Goal: Check status: Check status

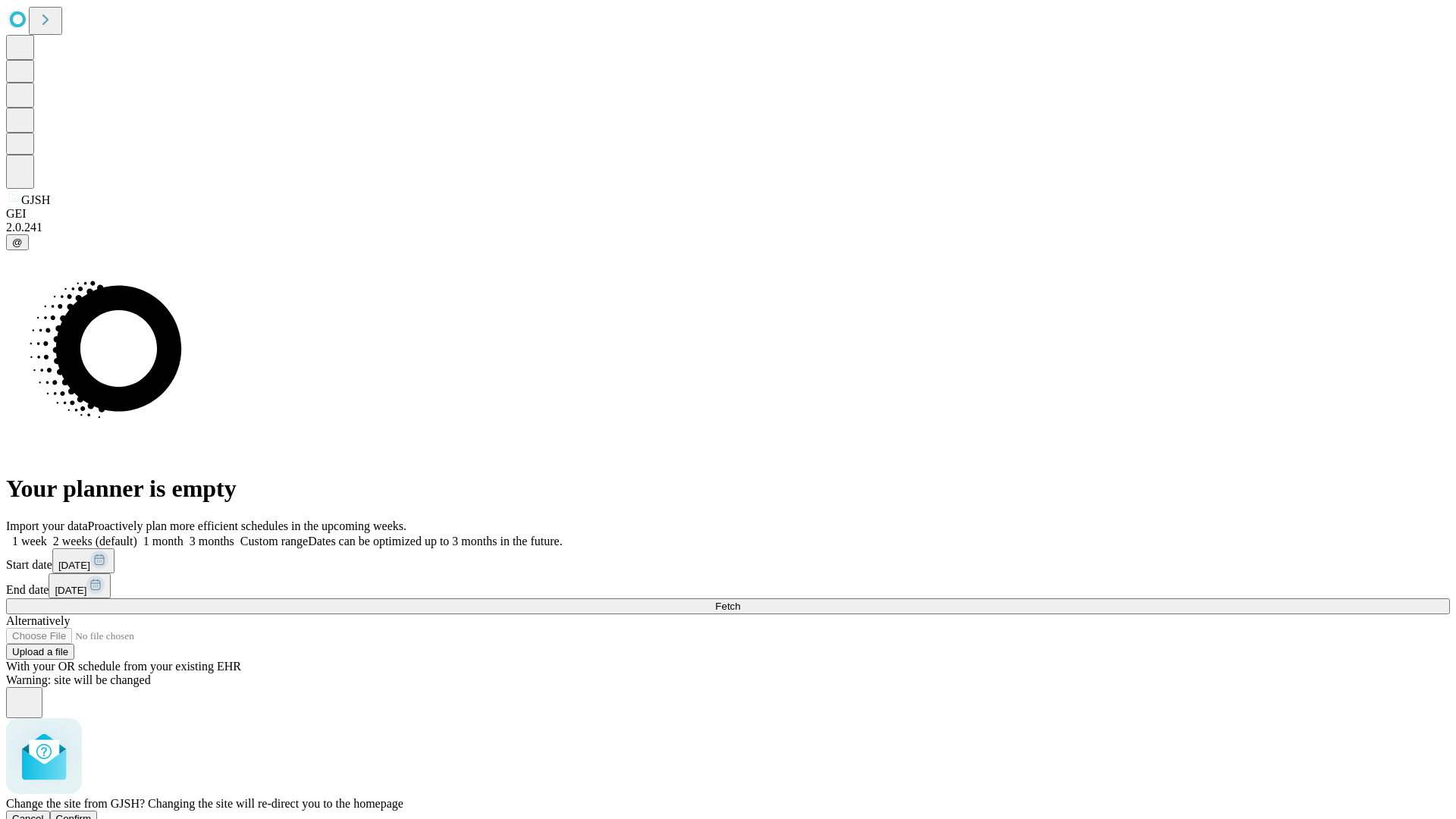
click at [92, 813] on span "Confirm" at bounding box center [73, 819] width 35 height 11
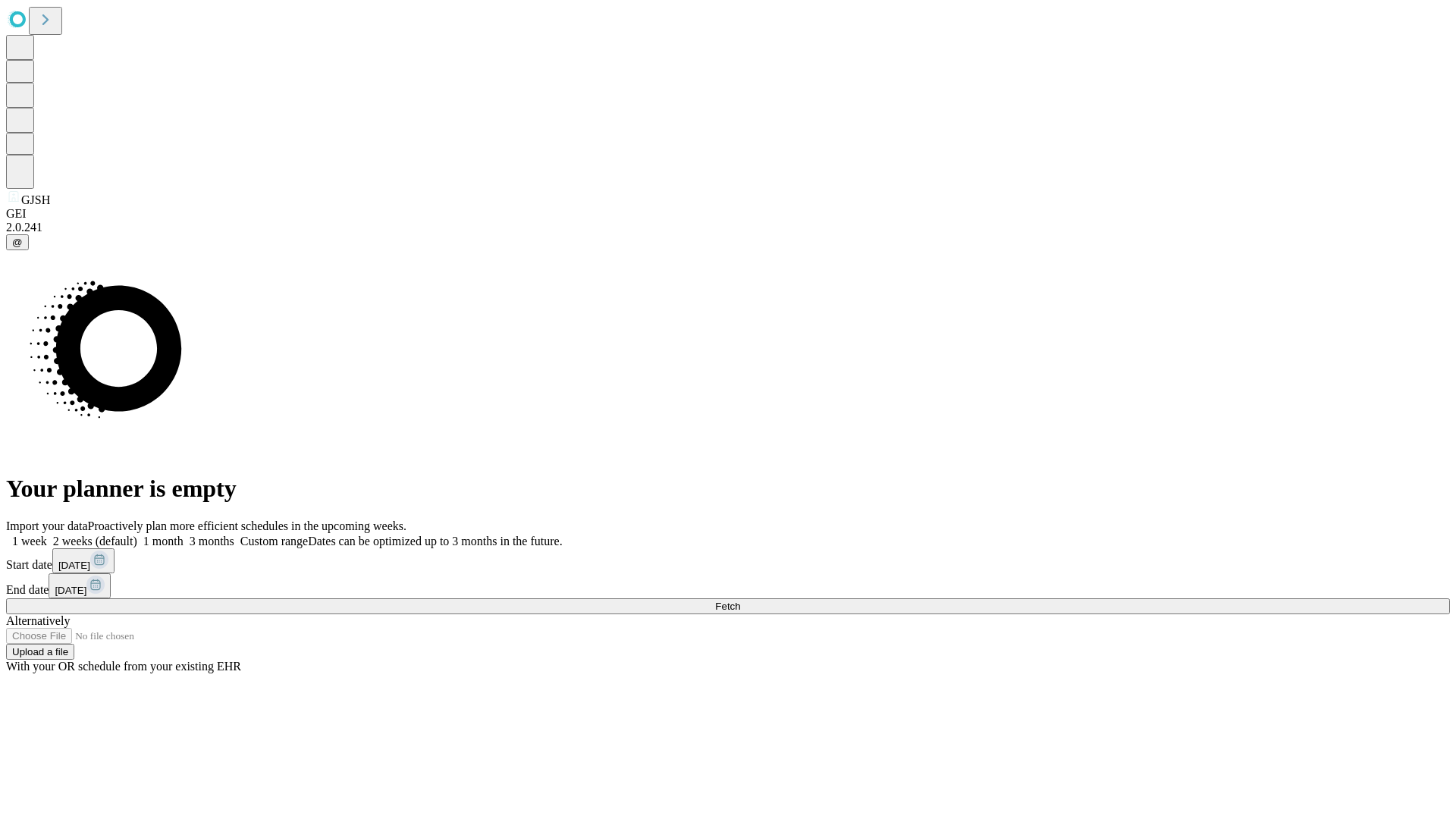
click at [183, 535] on label "1 month" at bounding box center [160, 542] width 47 height 13
click at [740, 601] on span "Fetch" at bounding box center [728, 606] width 25 height 11
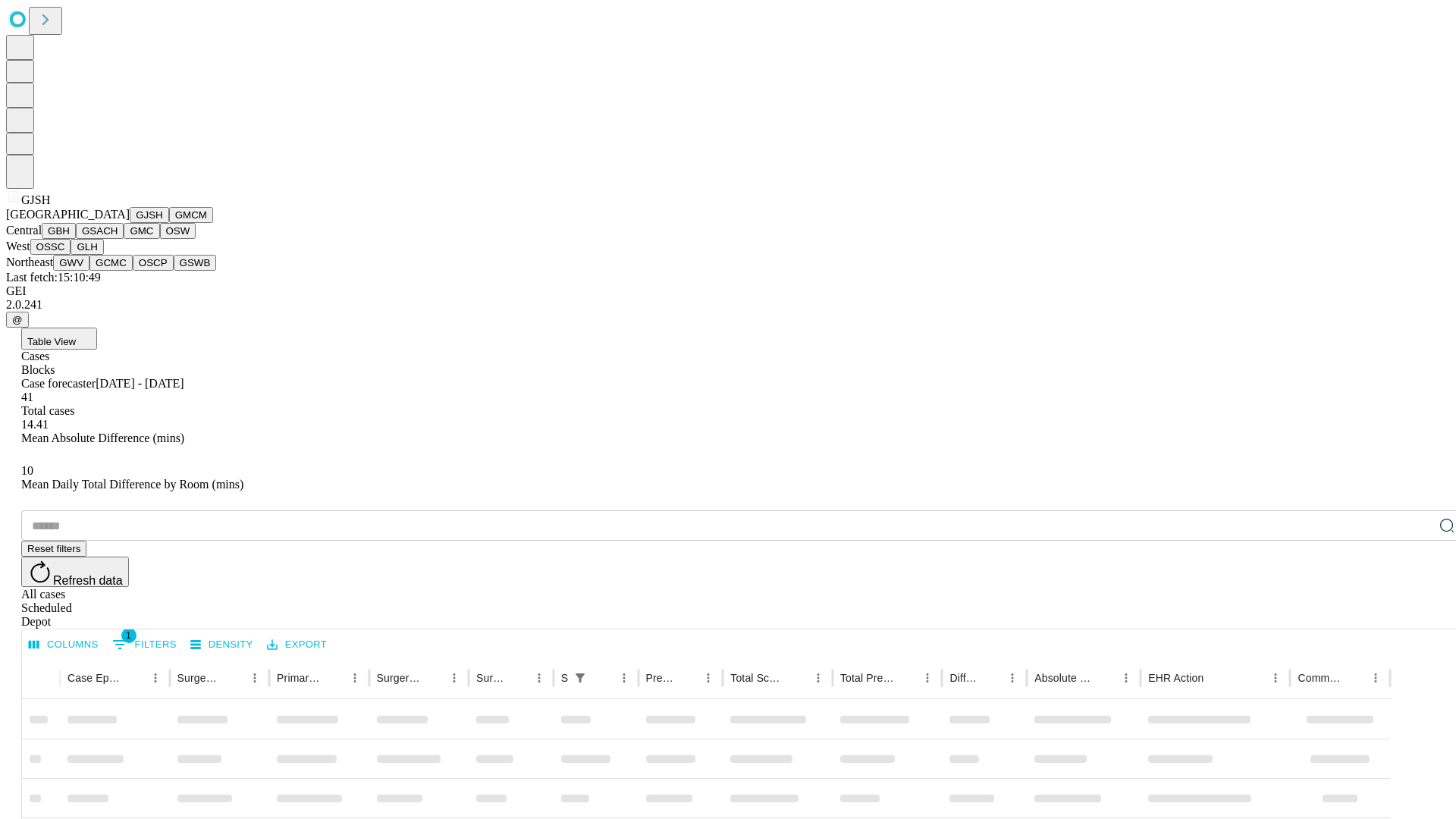
click at [169, 223] on button "GMCM" at bounding box center [191, 215] width 44 height 16
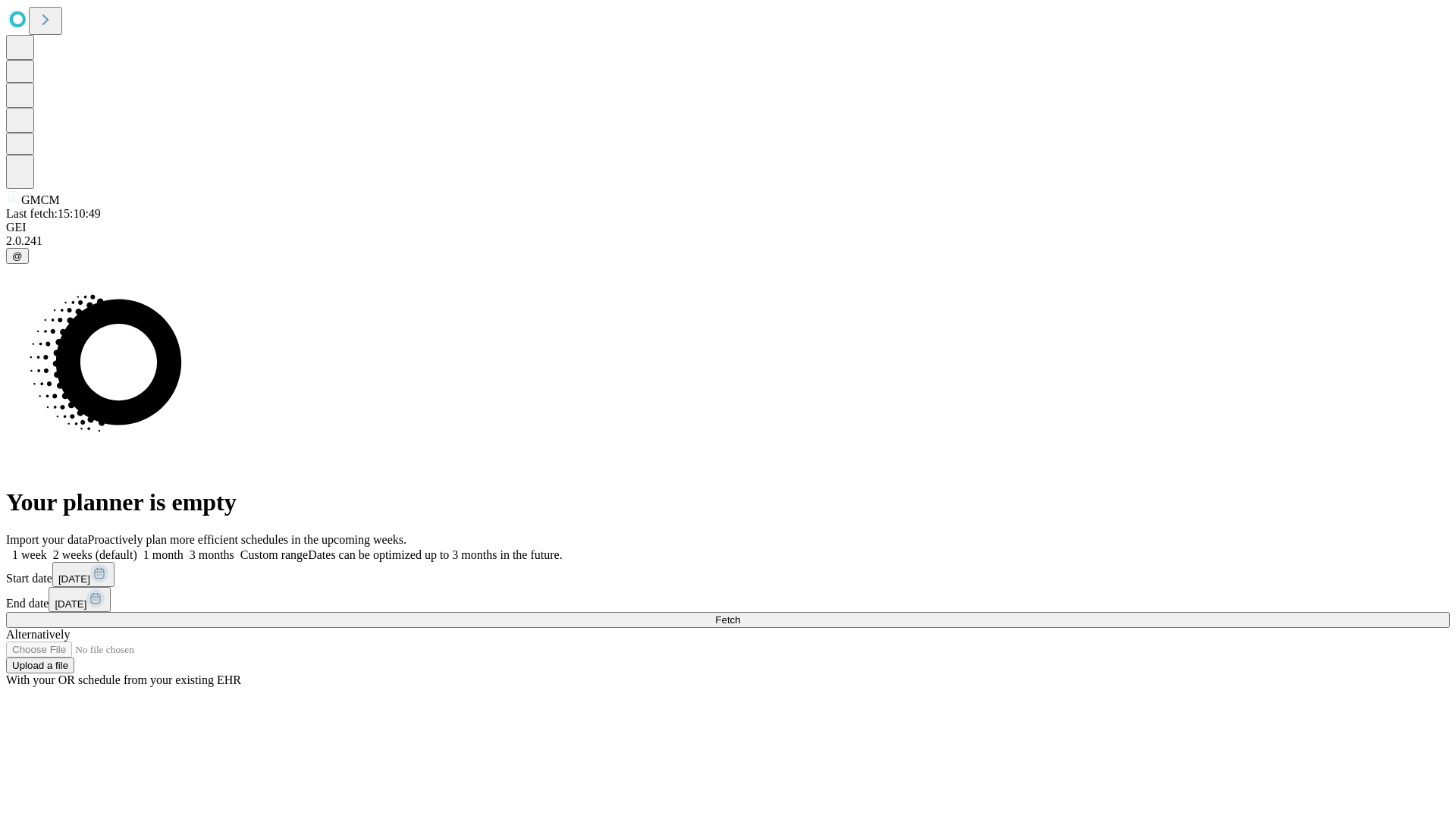
click at [183, 548] on label "1 month" at bounding box center [160, 555] width 47 height 13
click at [740, 614] on span "Fetch" at bounding box center [728, 620] width 25 height 11
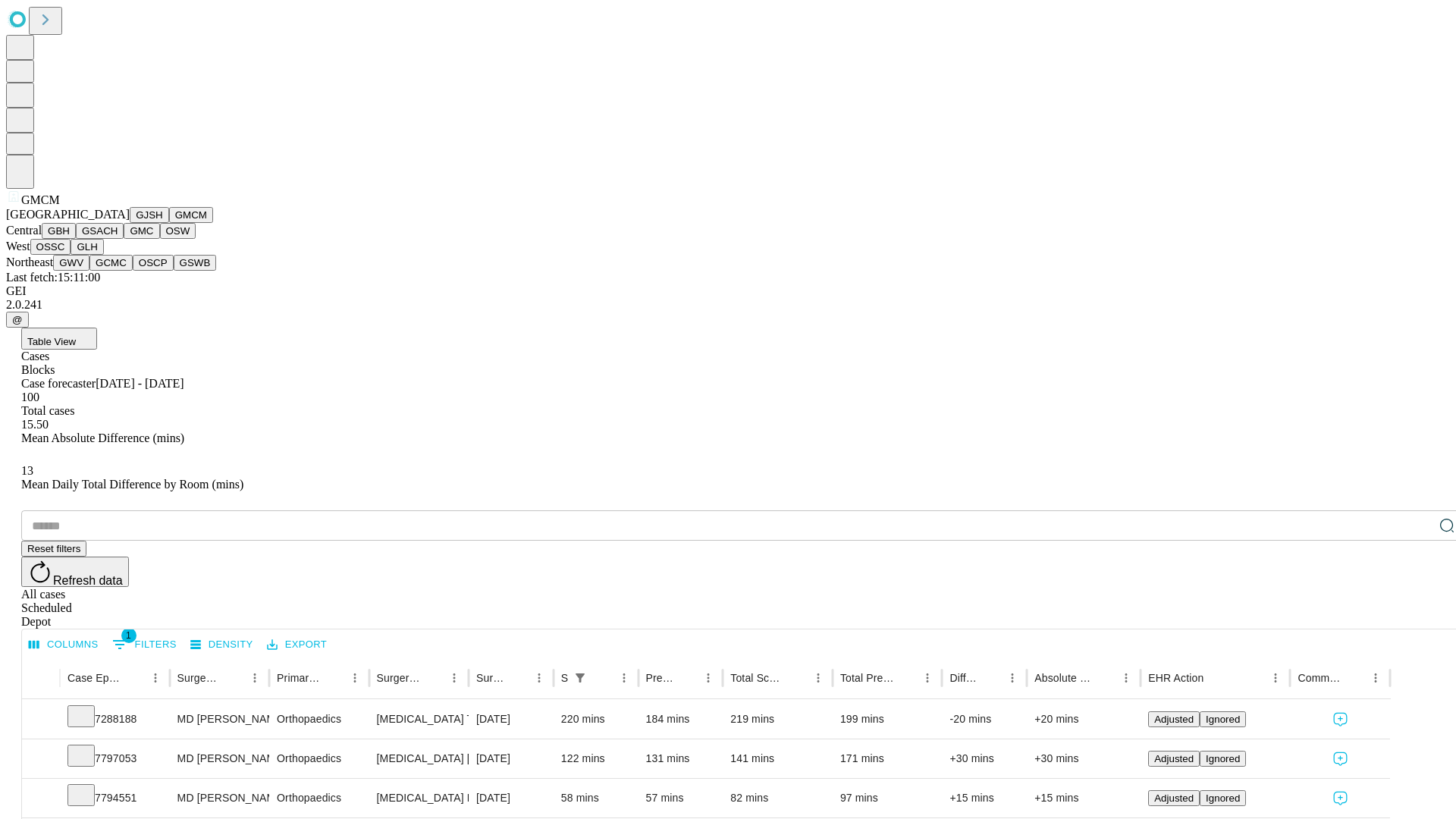
click at [76, 239] on button "GBH" at bounding box center [59, 231] width 34 height 16
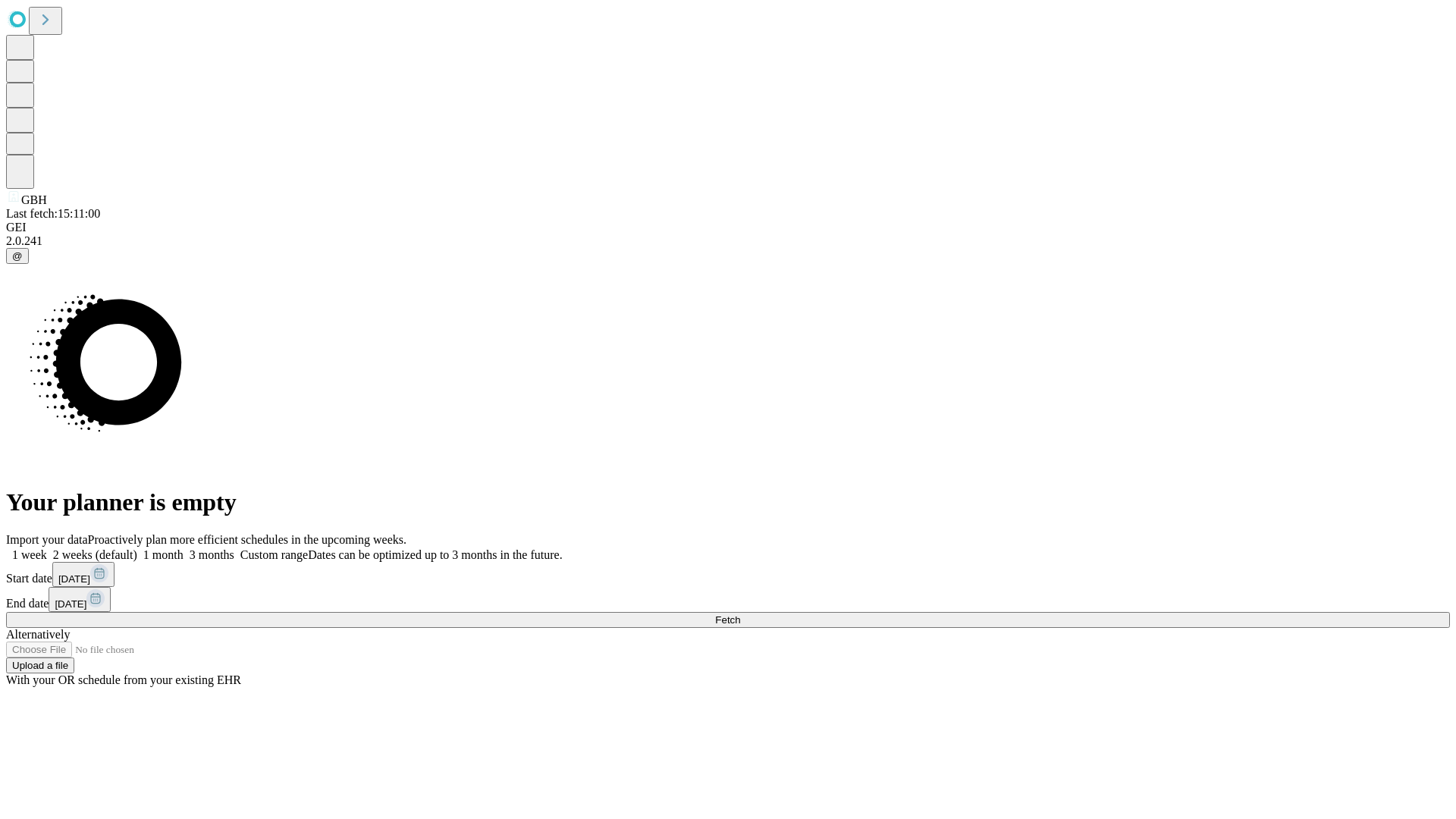
click at [183, 548] on label "1 month" at bounding box center [160, 555] width 47 height 13
click at [740, 614] on span "Fetch" at bounding box center [728, 620] width 25 height 11
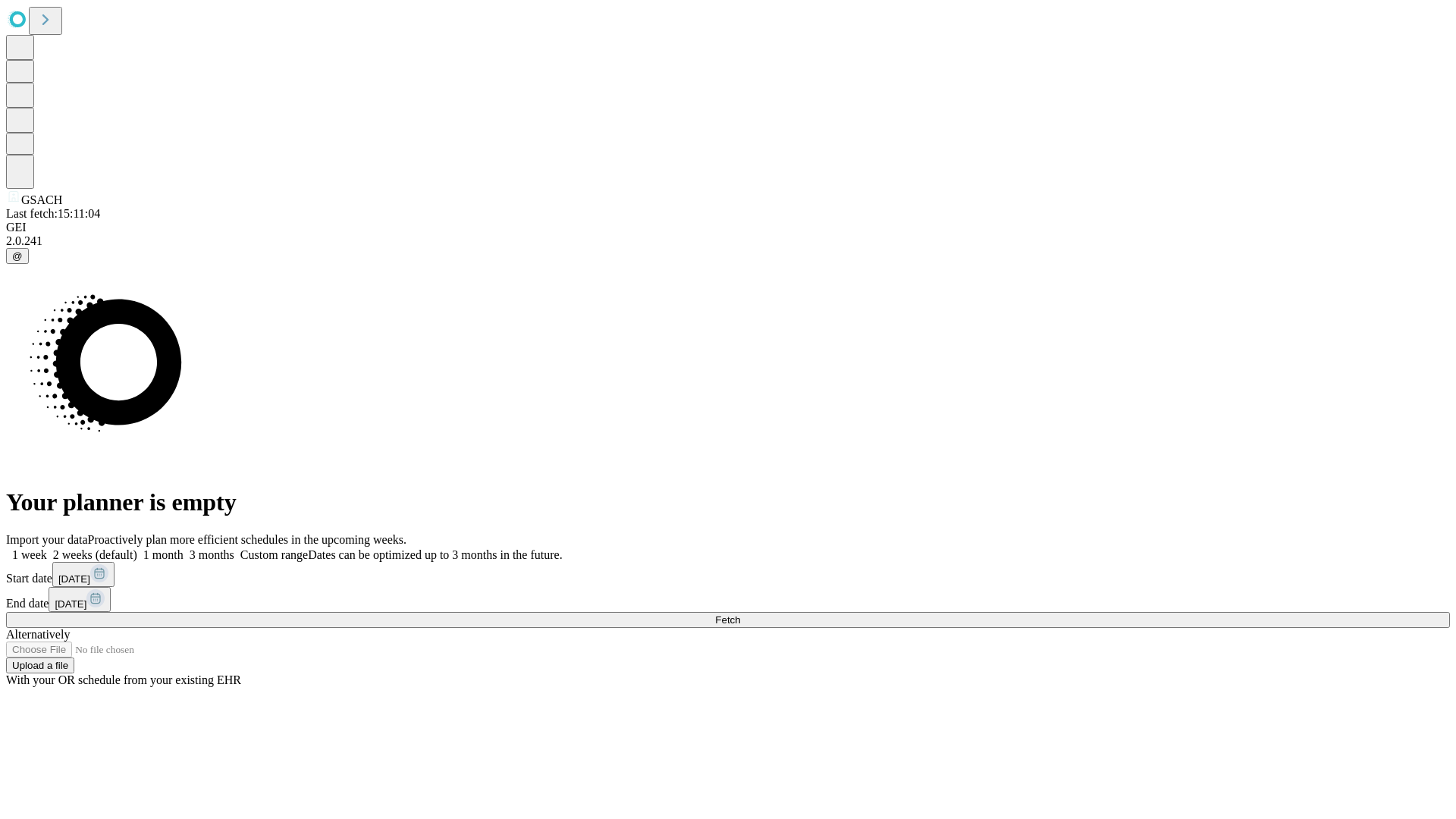
click at [183, 548] on label "1 month" at bounding box center [160, 555] width 47 height 13
click at [740, 614] on span "Fetch" at bounding box center [728, 620] width 25 height 11
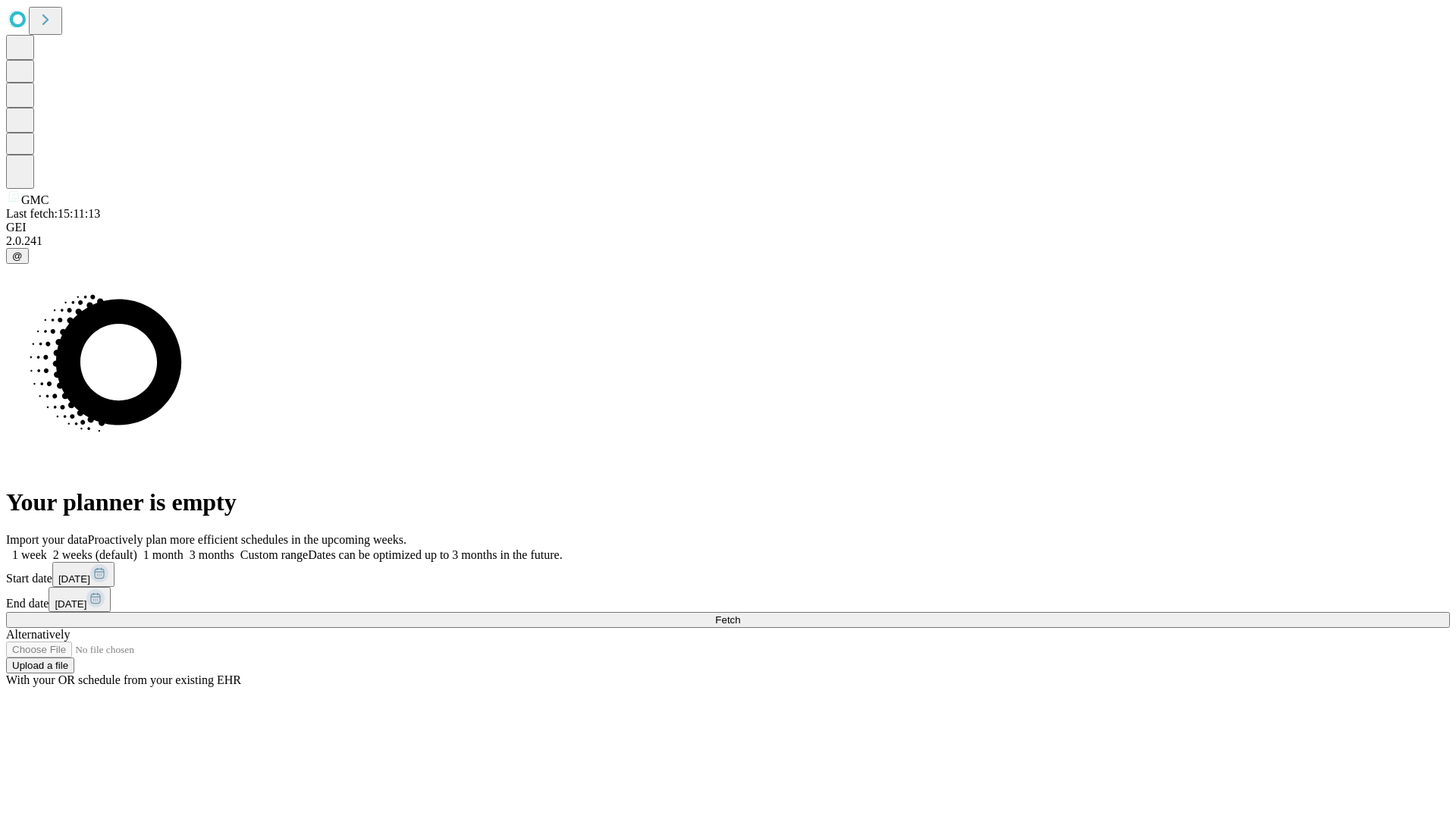
click at [183, 548] on label "1 month" at bounding box center [160, 555] width 47 height 13
click at [740, 614] on span "Fetch" at bounding box center [728, 620] width 25 height 11
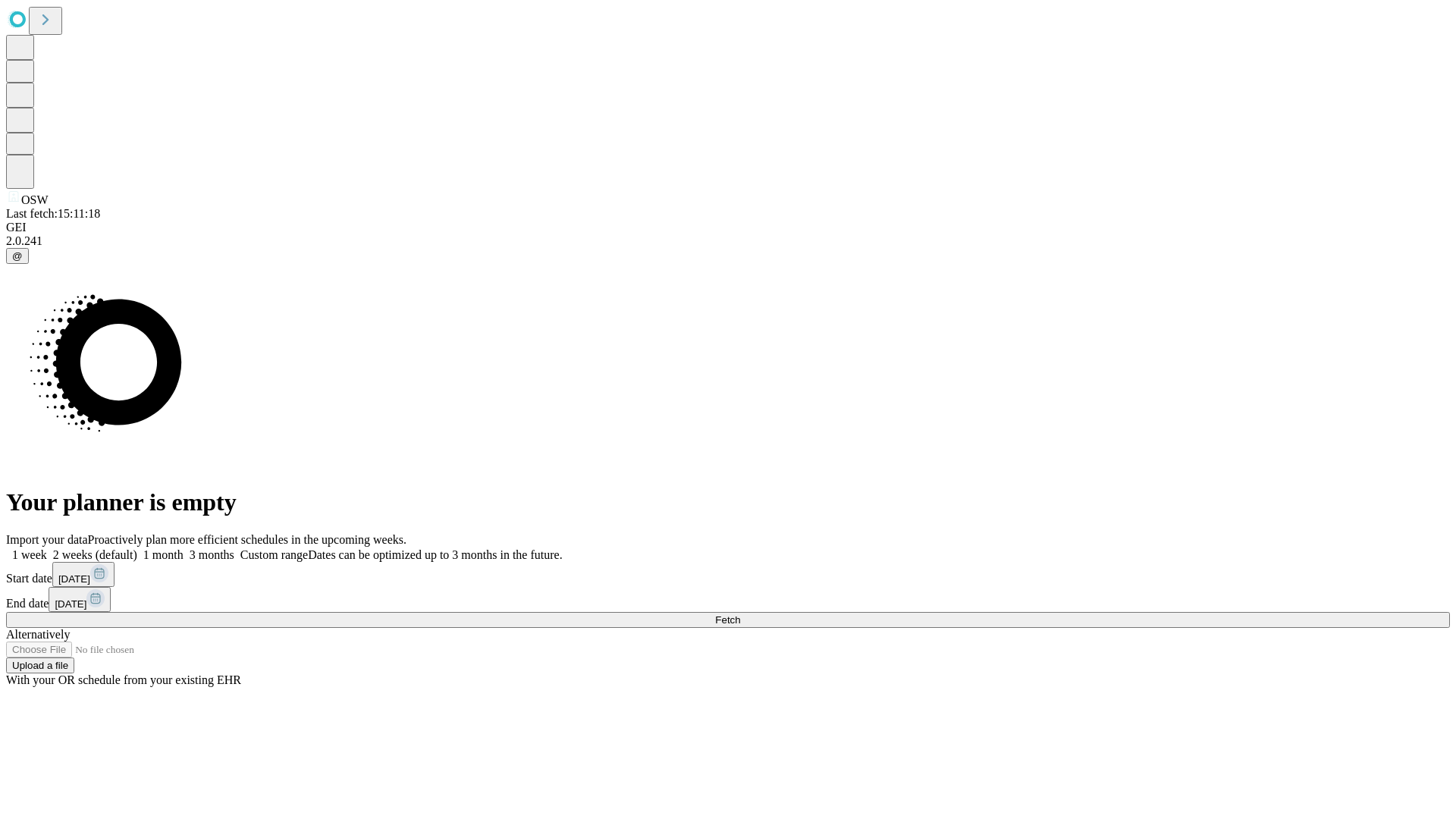
click at [183, 548] on label "1 month" at bounding box center [160, 555] width 47 height 13
click at [740, 614] on span "Fetch" at bounding box center [728, 620] width 25 height 11
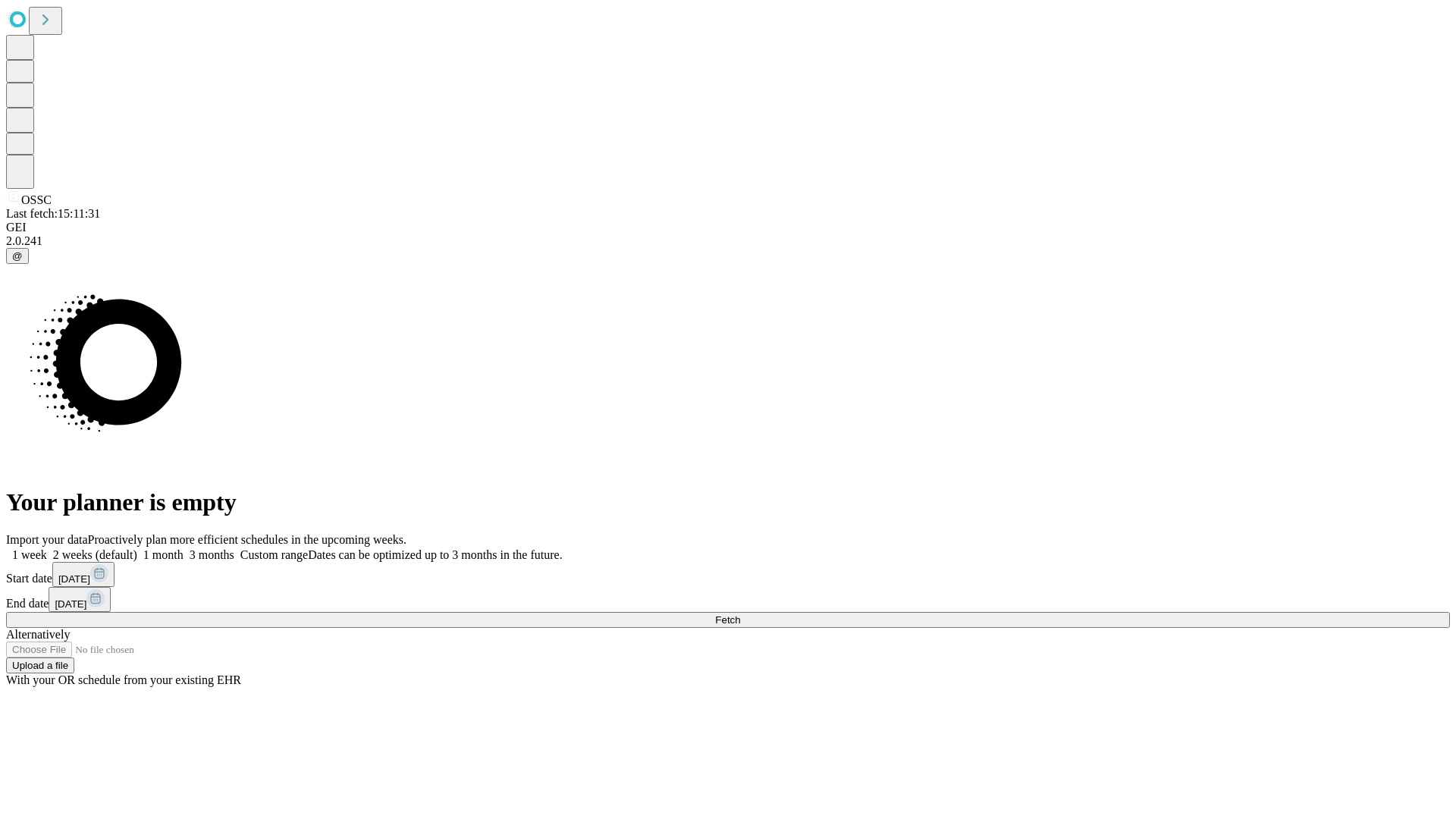
click at [183, 548] on label "1 month" at bounding box center [160, 555] width 47 height 13
click at [740, 614] on span "Fetch" at bounding box center [728, 620] width 25 height 11
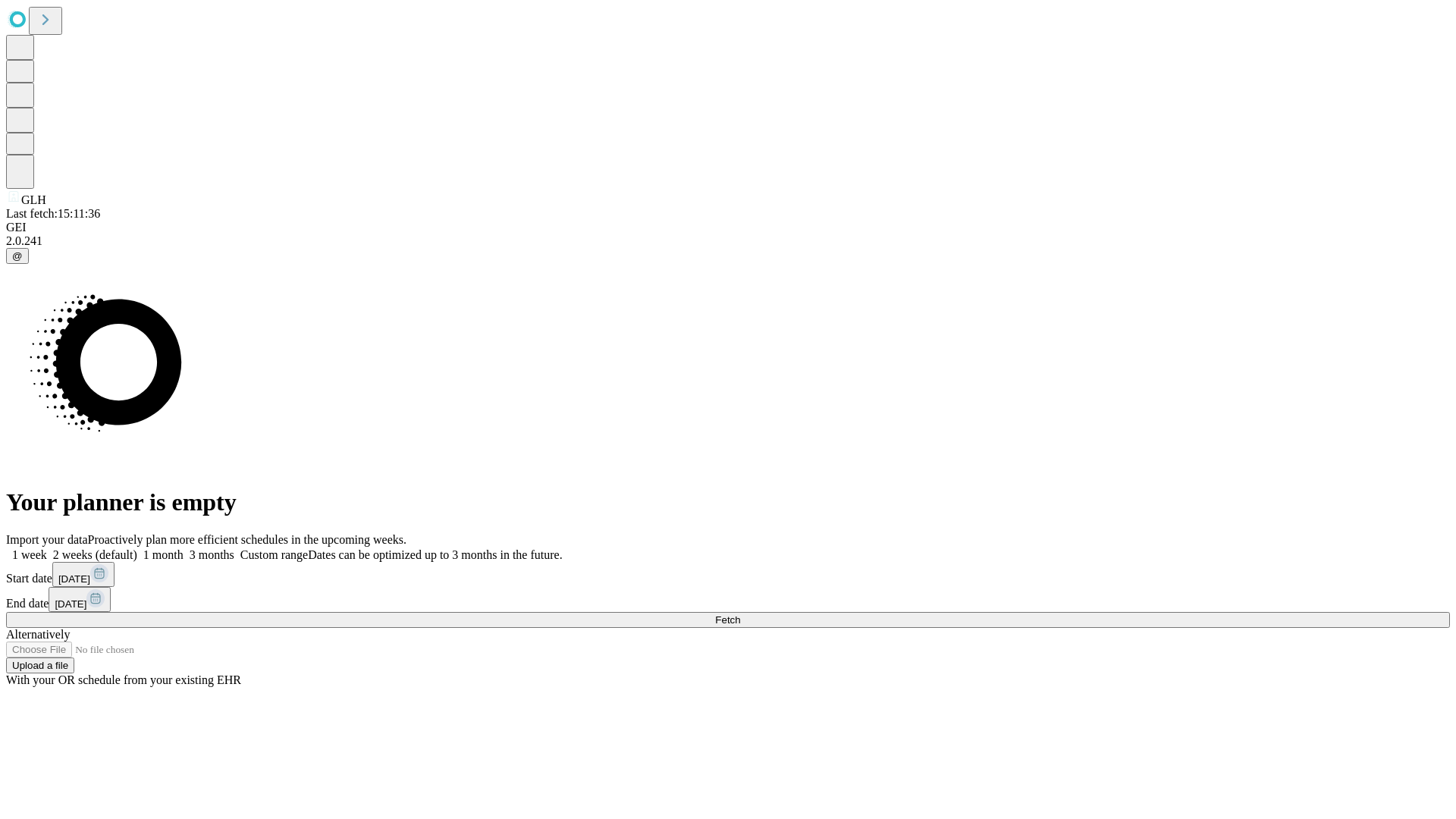
click at [183, 548] on label "1 month" at bounding box center [160, 555] width 47 height 13
click at [740, 614] on span "Fetch" at bounding box center [728, 620] width 25 height 11
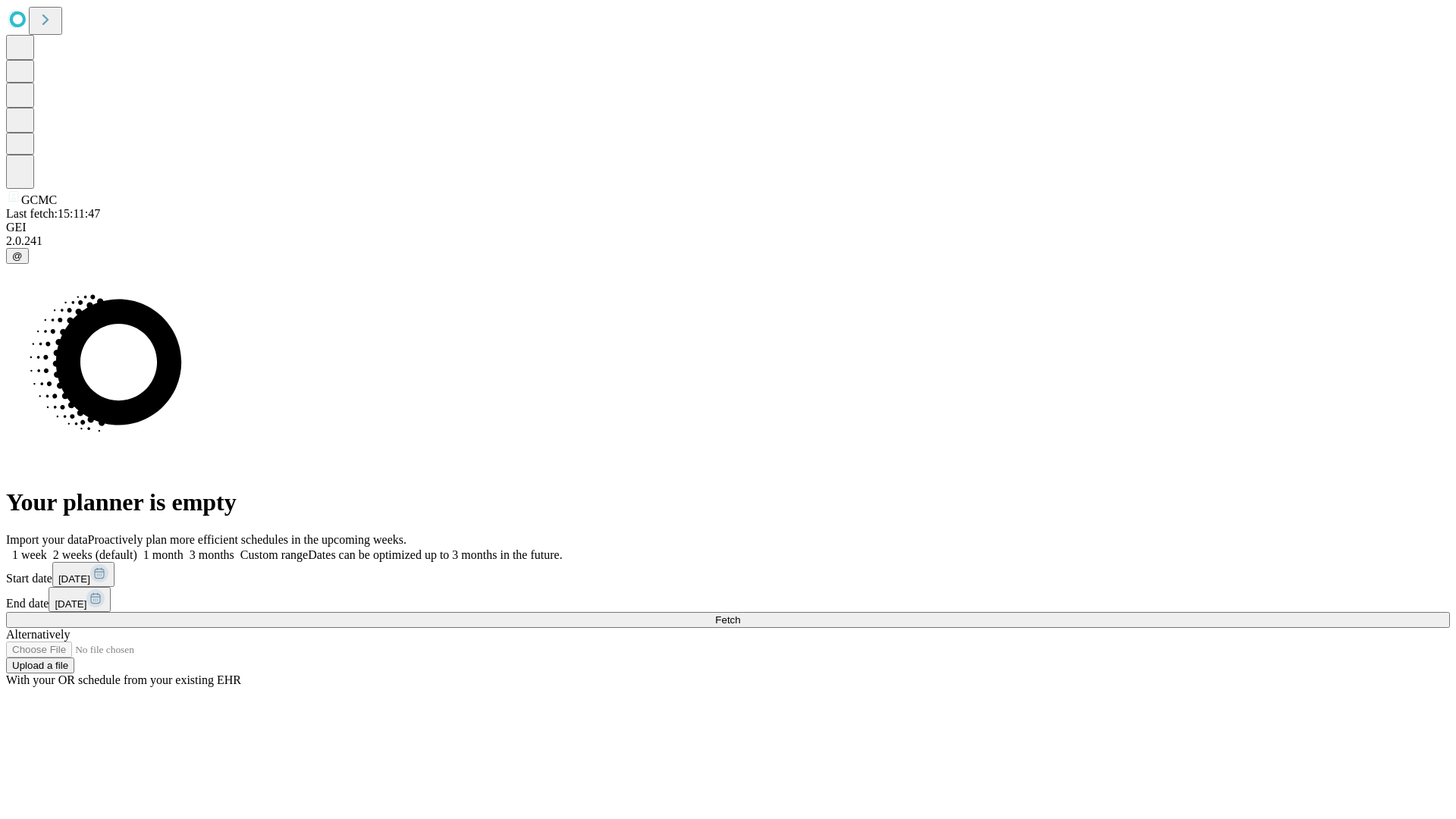
click at [183, 548] on label "1 month" at bounding box center [160, 555] width 47 height 13
click at [740, 614] on span "Fetch" at bounding box center [728, 620] width 25 height 11
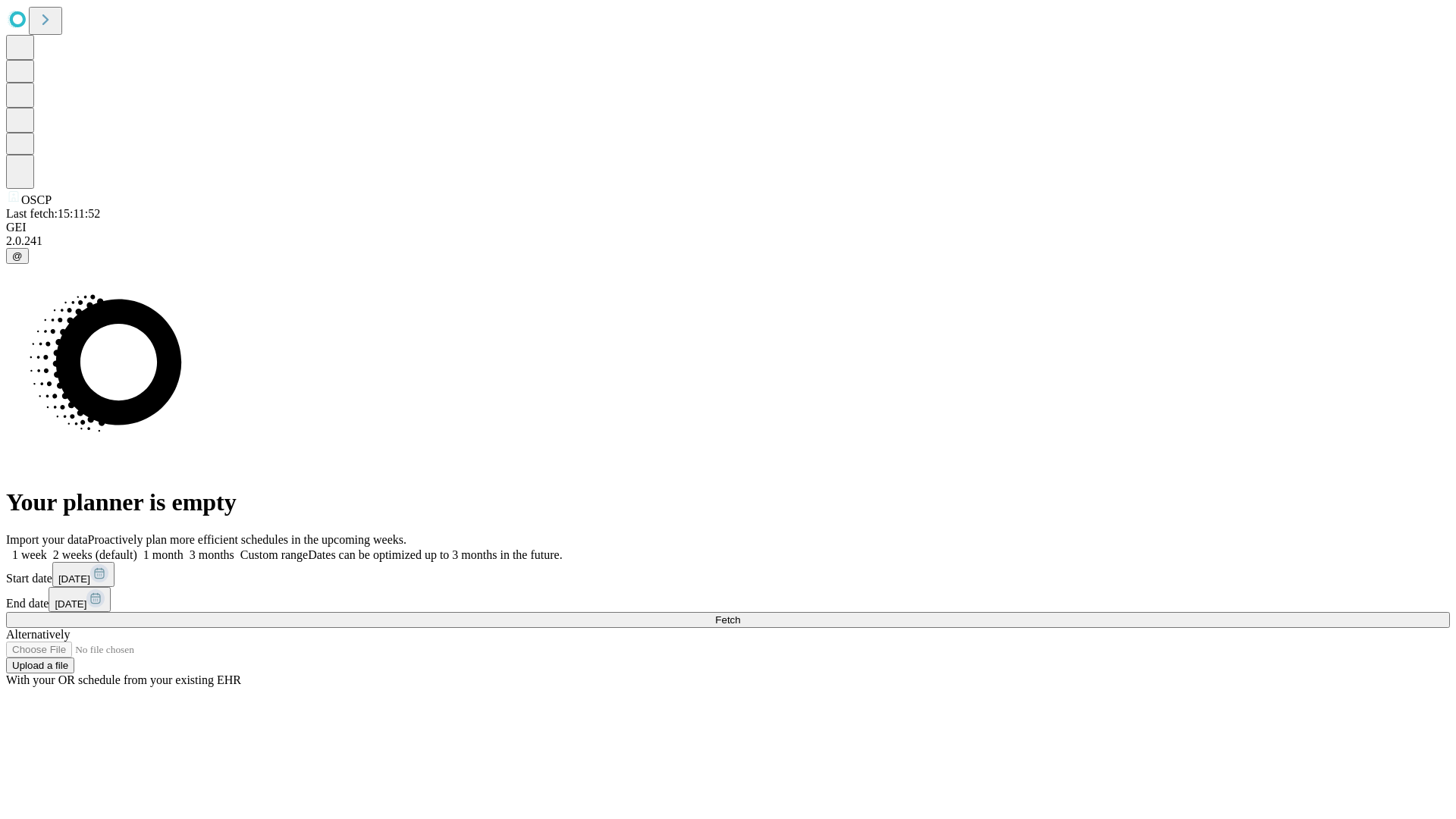
click at [740, 614] on span "Fetch" at bounding box center [728, 620] width 25 height 11
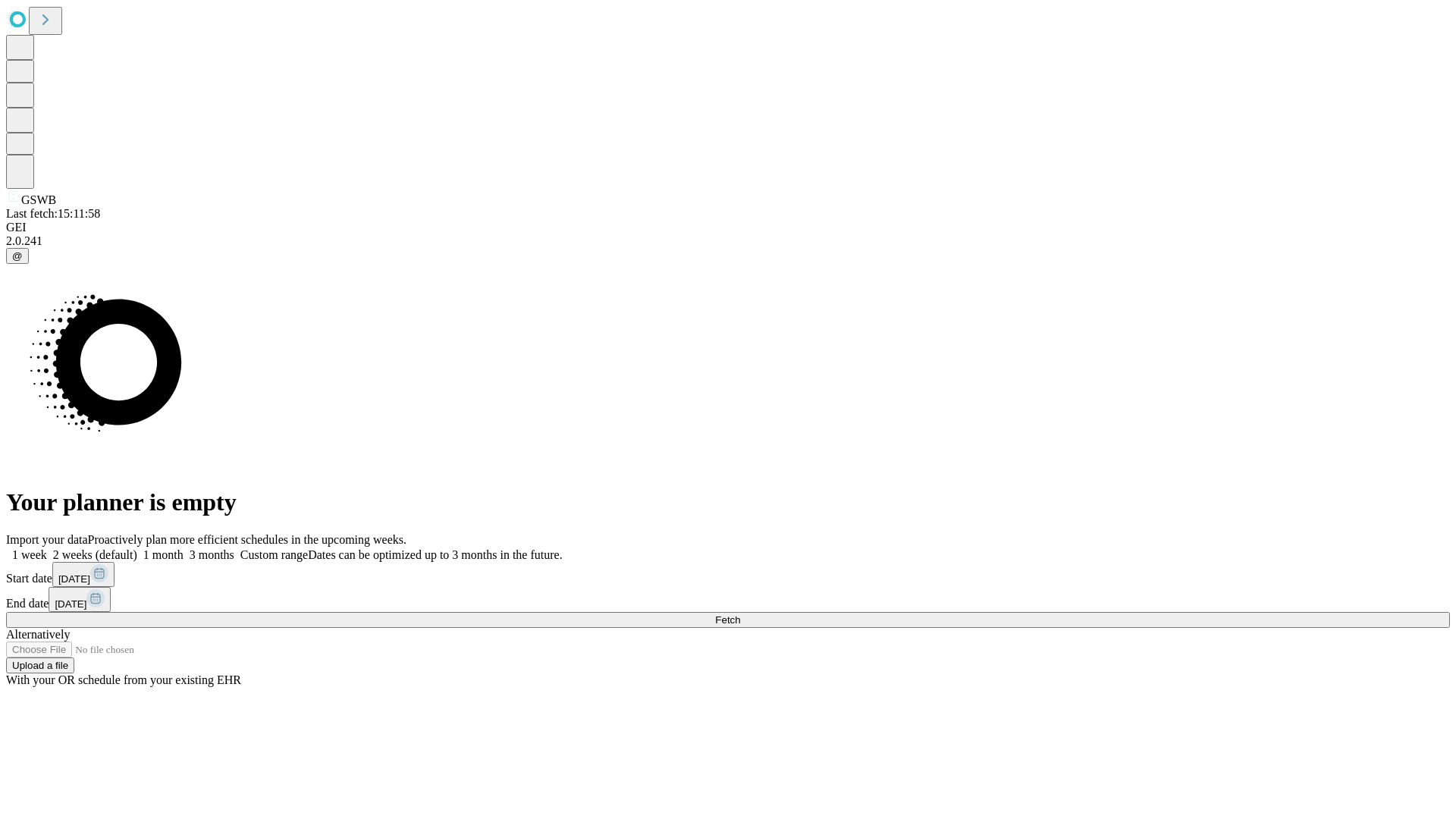
click at [183, 548] on label "1 month" at bounding box center [160, 555] width 47 height 13
click at [740, 614] on span "Fetch" at bounding box center [728, 620] width 25 height 11
